Goal: Find specific page/section: Find specific page/section

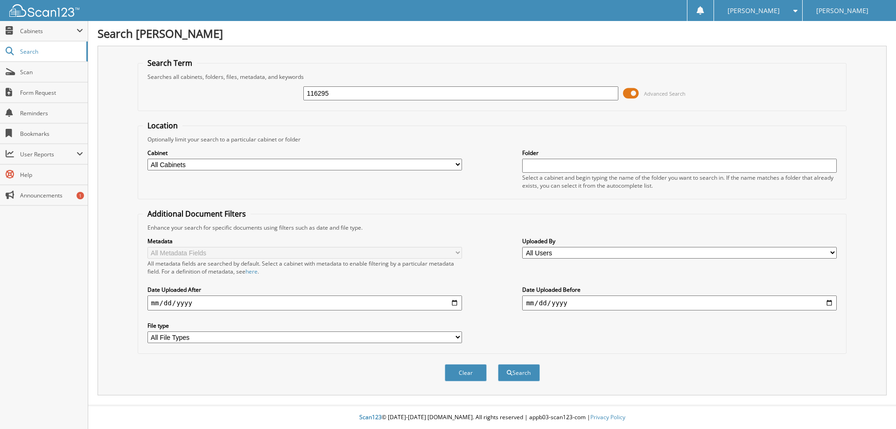
type input "116295"
click at [148, 159] on select "All Cabinets PARTS REBATES SERVICE RO Needs Filing" at bounding box center [305, 165] width 315 height 12
select select "23501"
click option "SERVICE RO" at bounding box center [0, 0] width 0 height 0
click at [523, 381] on button "Search" at bounding box center [519, 372] width 42 height 17
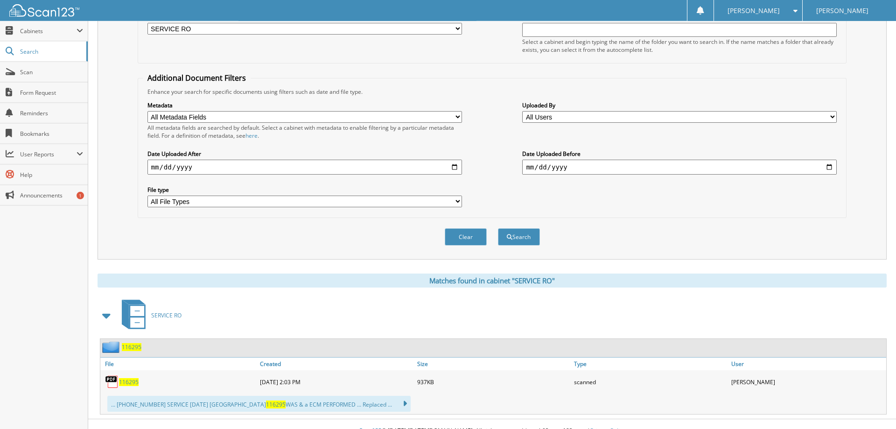
scroll to position [165, 0]
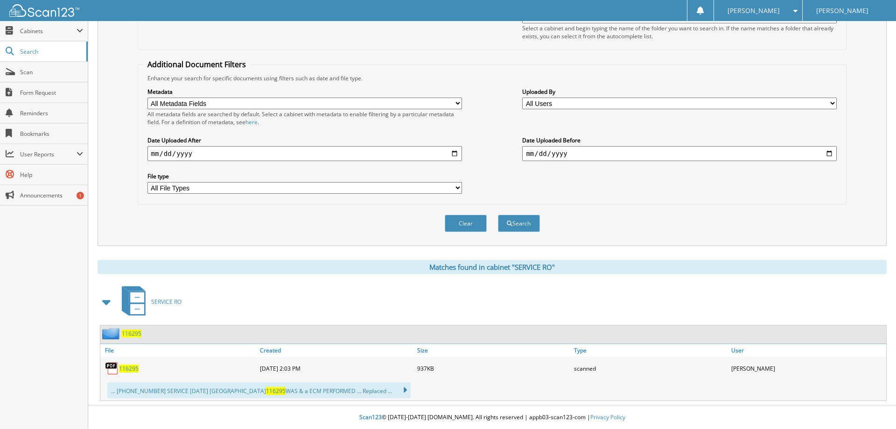
click at [135, 370] on span "116295" at bounding box center [129, 369] width 20 height 8
